Goal: Transaction & Acquisition: Purchase product/service

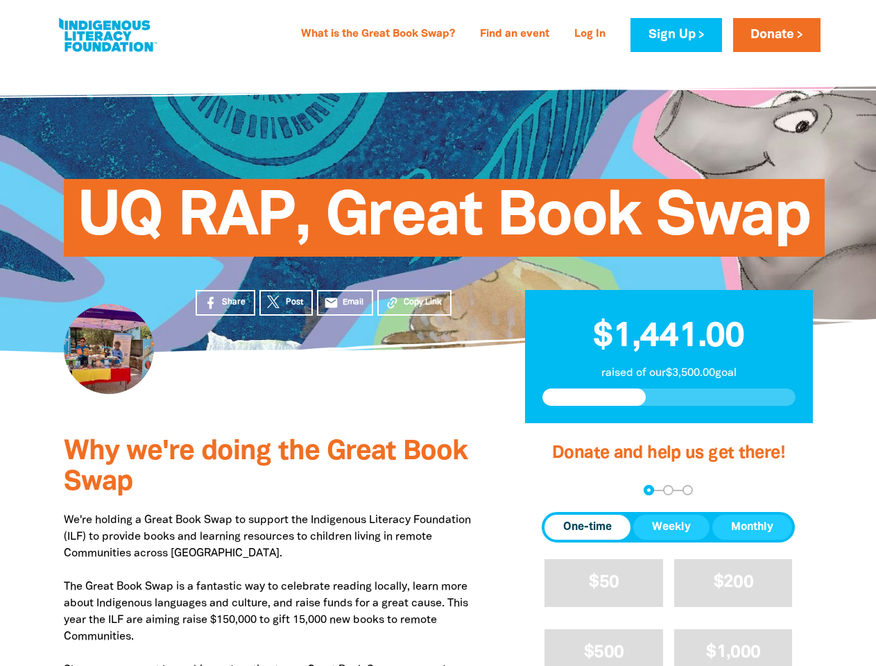
click at [437, 333] on div "UQ RAP, Great Book Swap" at bounding box center [438, 207] width 832 height 290
click at [414, 302] on span "Copy Link" at bounding box center [423, 302] width 38 height 12
click at [560, 490] on div "arrow_back Back Step 1 Step 2 Step 3" at bounding box center [667, 490] width 253 height 10
click at [648, 489] on div "Navigate to step 1 of 3 to enter your donation amount" at bounding box center [648, 489] width 3 height 3
click at [587, 527] on span "One-time" at bounding box center [587, 527] width 49 height 17
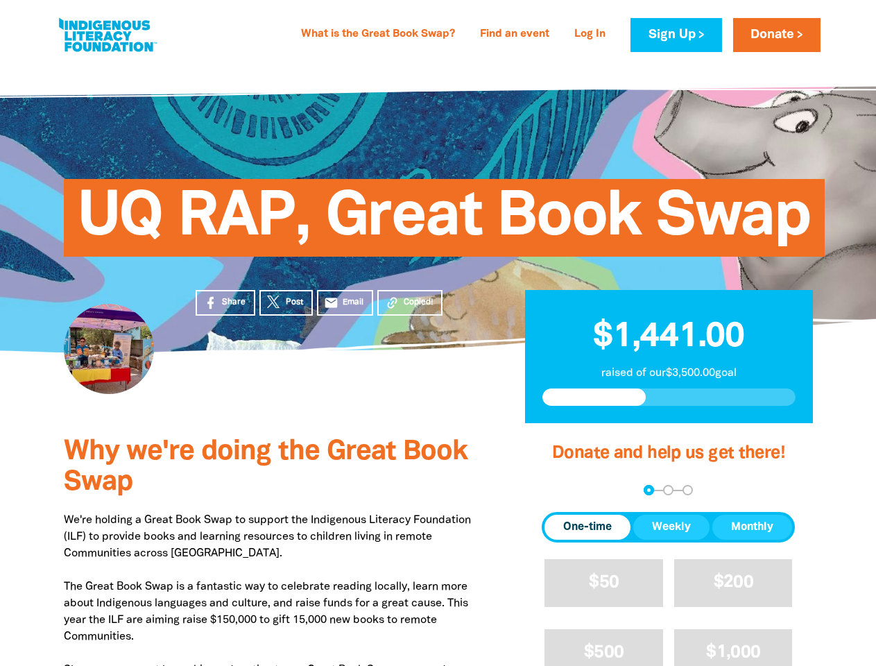
click at [671, 527] on span "Weekly" at bounding box center [671, 527] width 39 height 17
click at [752, 527] on span "Monthly" at bounding box center [752, 527] width 42 height 17
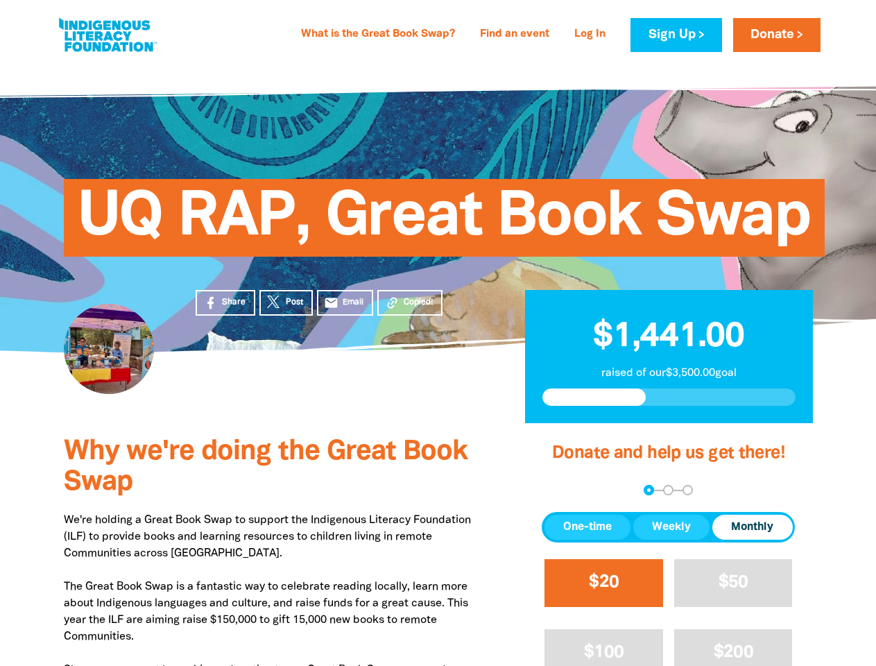
click at [603, 582] on span "$20" at bounding box center [604, 582] width 30 height 16
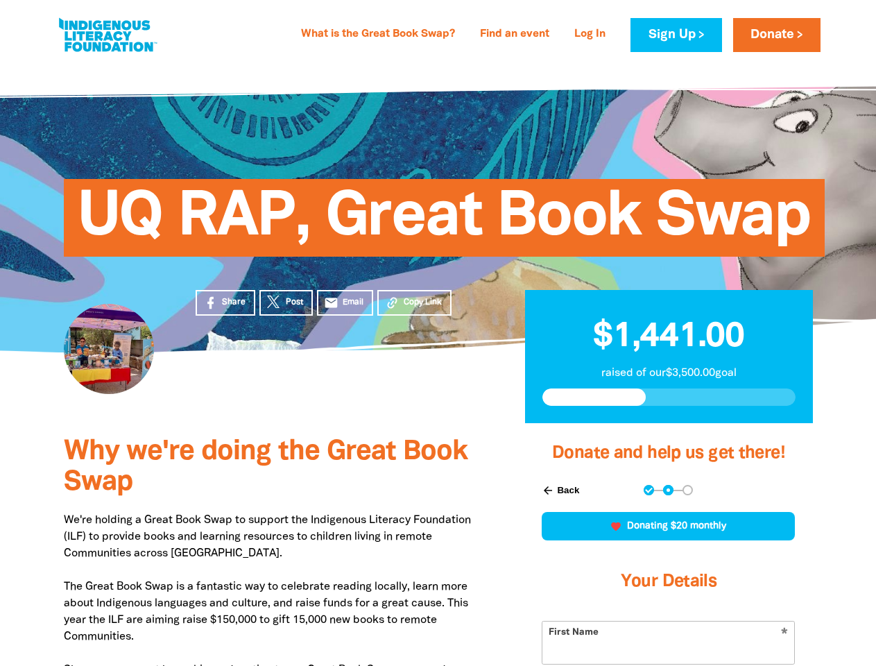
scroll to position [303, 0]
